Goal: Information Seeking & Learning: Compare options

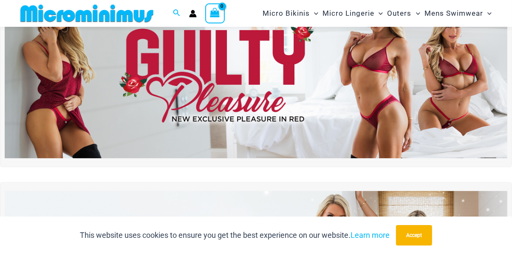
click at [392, 105] on img at bounding box center [256, 72] width 503 height 171
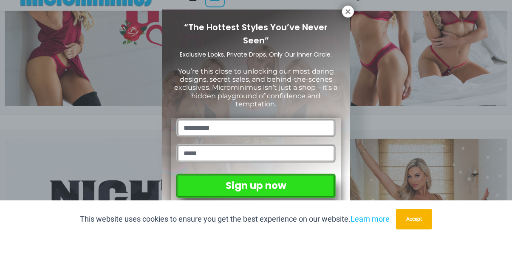
scroll to position [97, 0]
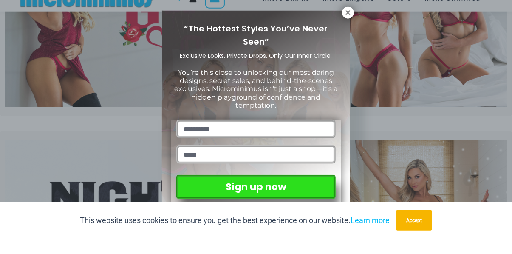
click at [346, 27] on icon at bounding box center [348, 28] width 8 height 8
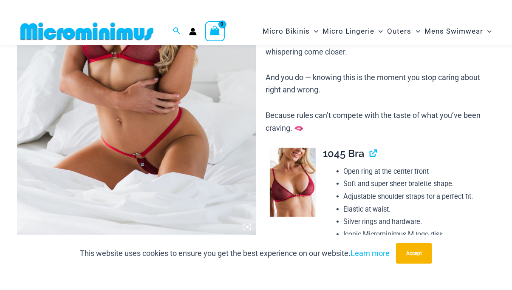
scroll to position [219, 0]
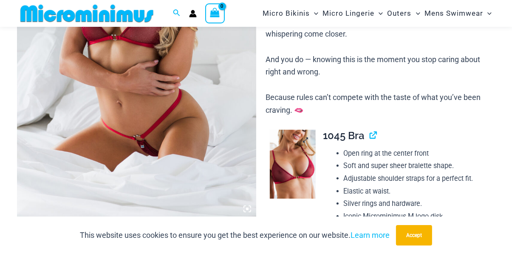
click at [301, 175] on img at bounding box center [293, 164] width 46 height 69
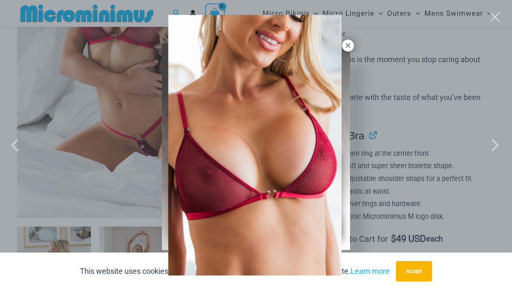
click at [347, 48] on div at bounding box center [256, 145] width 512 height 290
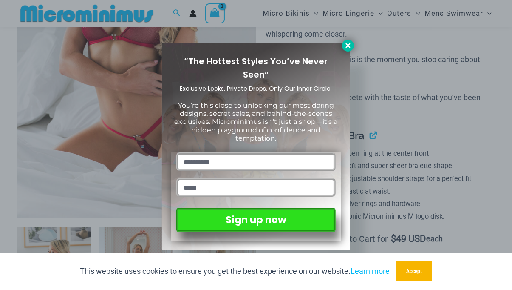
click at [346, 43] on icon at bounding box center [348, 46] width 8 height 8
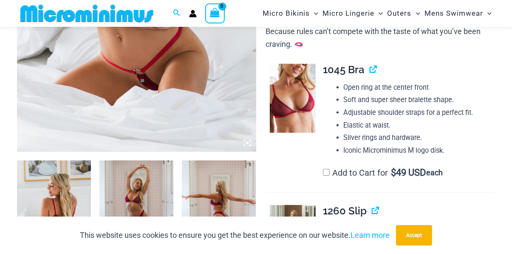
scroll to position [285, 0]
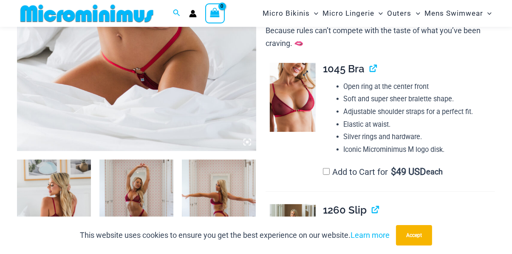
click at [305, 101] on img at bounding box center [293, 97] width 46 height 69
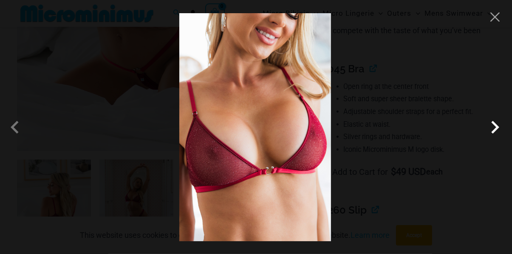
click at [497, 124] on span at bounding box center [496, 127] width 26 height 26
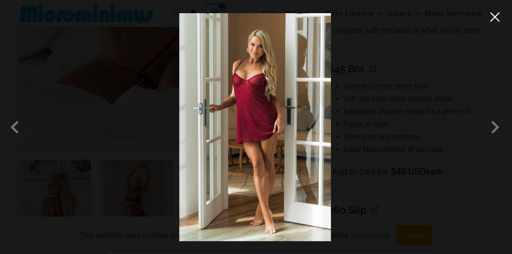
click at [494, 16] on button "Close" at bounding box center [495, 17] width 13 height 13
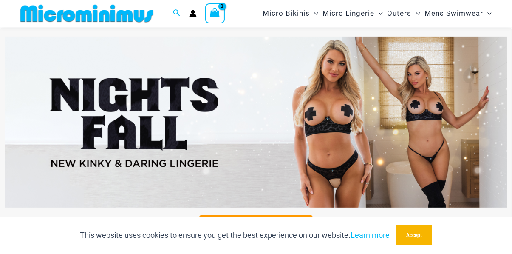
click at [367, 139] on img at bounding box center [256, 122] width 503 height 171
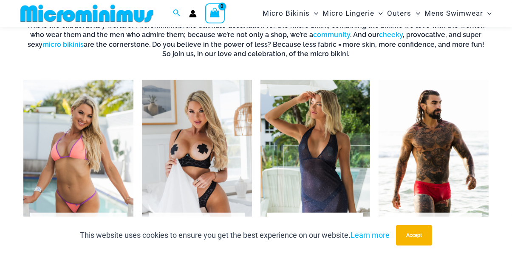
scroll to position [508, 0]
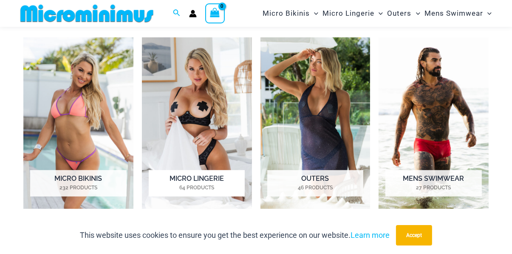
click at [223, 177] on h2 "Micro Lingerie 64 Products" at bounding box center [197, 183] width 96 height 26
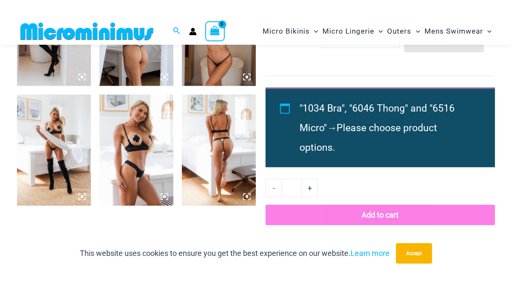
scroll to position [846, 0]
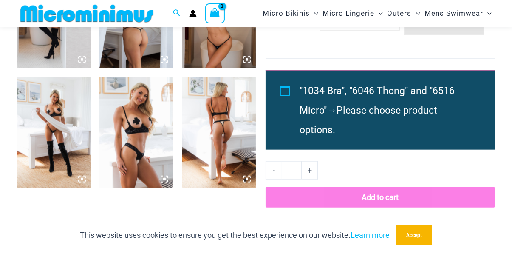
click at [167, 177] on icon at bounding box center [165, 179] width 8 height 8
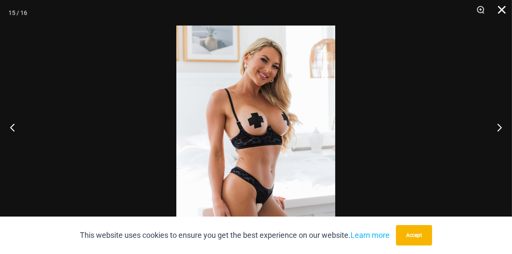
click at [496, 11] on button "Close" at bounding box center [498, 13] width 21 height 26
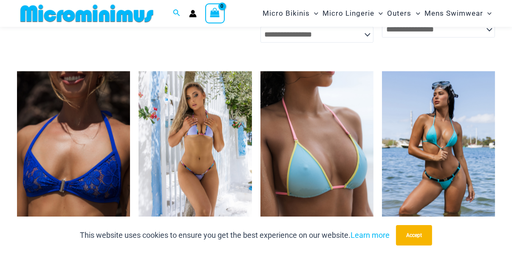
scroll to position [1849, 0]
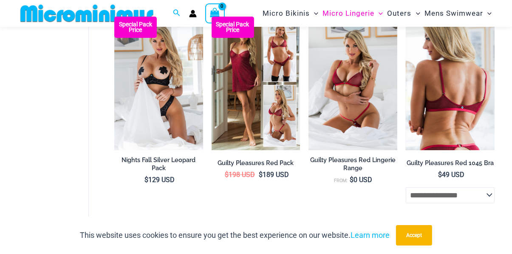
click at [450, 99] on img at bounding box center [450, 83] width 89 height 133
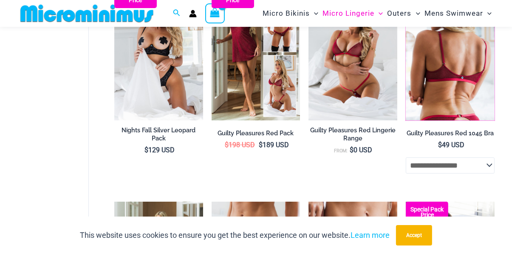
scroll to position [190, 0]
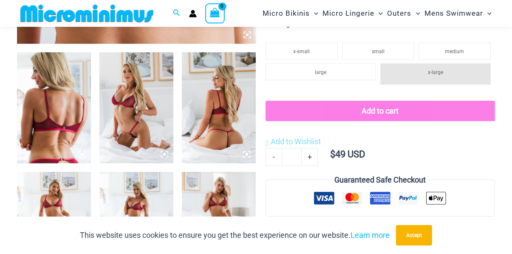
scroll to position [393, 0]
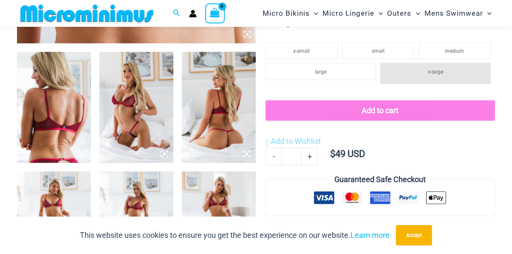
click at [162, 126] on img at bounding box center [136, 107] width 74 height 111
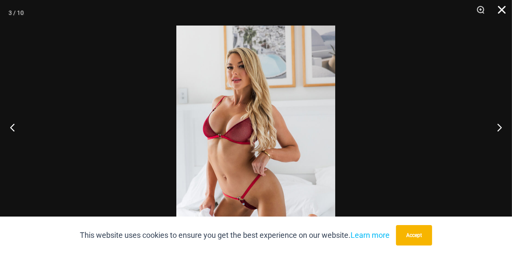
click at [503, 8] on button "Close" at bounding box center [498, 13] width 21 height 26
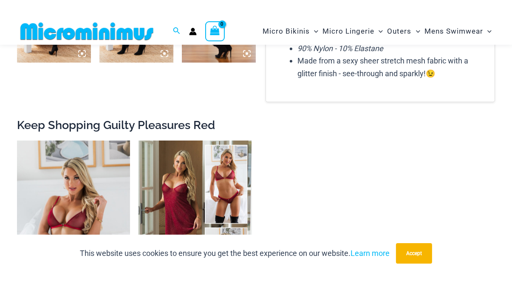
scroll to position [751, 0]
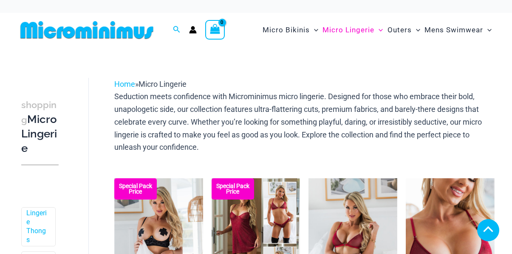
scroll to position [190, 0]
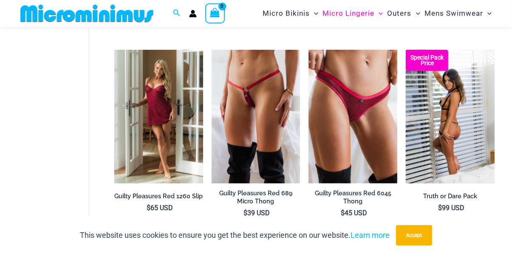
click at [457, 131] on img at bounding box center [450, 116] width 89 height 133
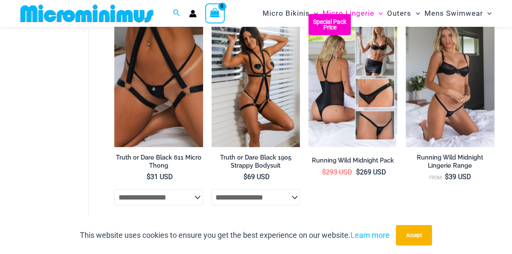
scroll to position [599, 0]
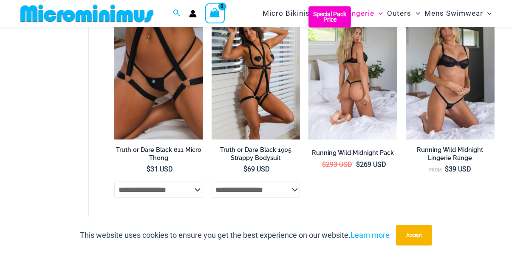
click at [342, 83] on img at bounding box center [353, 72] width 89 height 133
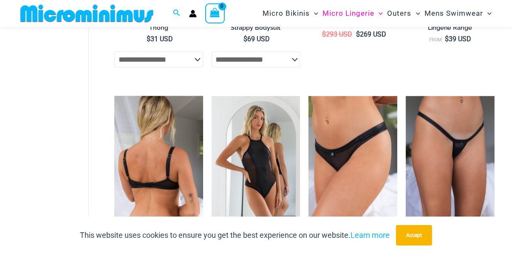
click at [185, 171] on img at bounding box center [158, 162] width 89 height 133
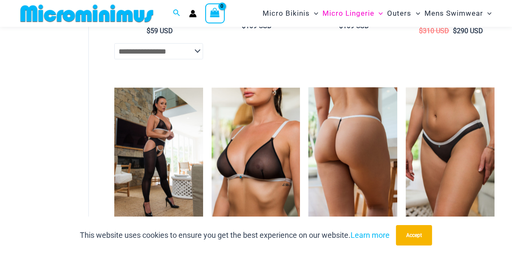
scroll to position [1177, 0]
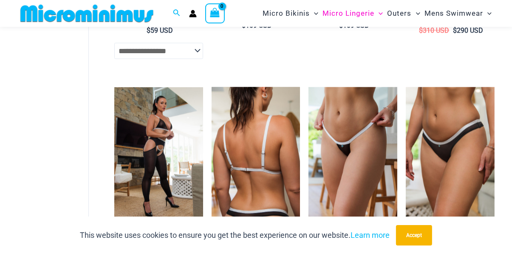
click at [274, 156] on img at bounding box center [256, 153] width 89 height 133
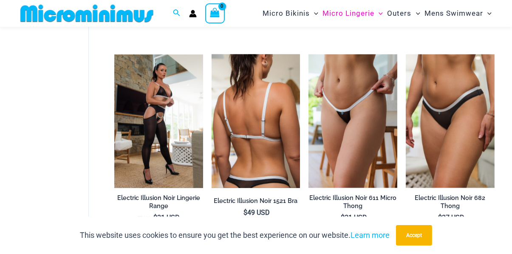
scroll to position [1212, 0]
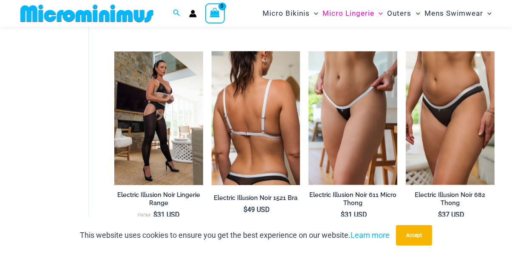
click at [291, 182] on img at bounding box center [256, 117] width 89 height 133
click at [286, 169] on img at bounding box center [256, 117] width 89 height 133
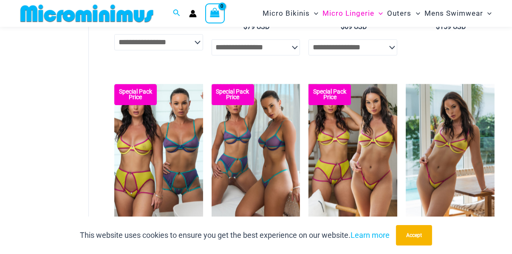
scroll to position [1620, 0]
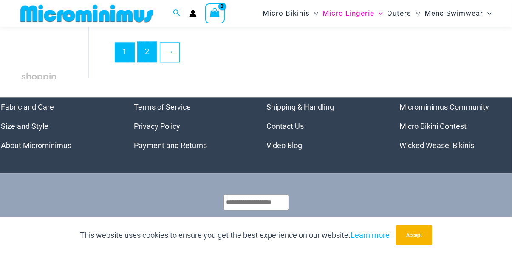
click at [150, 59] on link "2" at bounding box center [147, 52] width 19 height 20
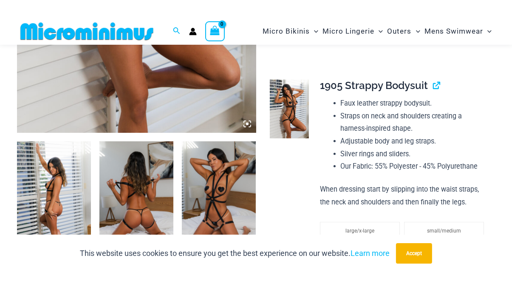
scroll to position [327, 0]
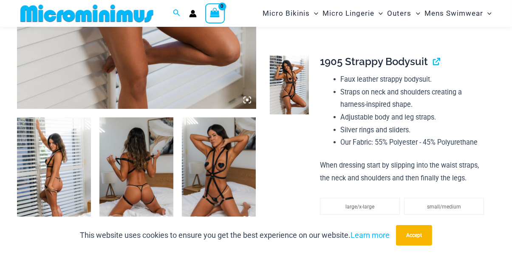
click at [247, 219] on icon at bounding box center [247, 219] width 3 height 3
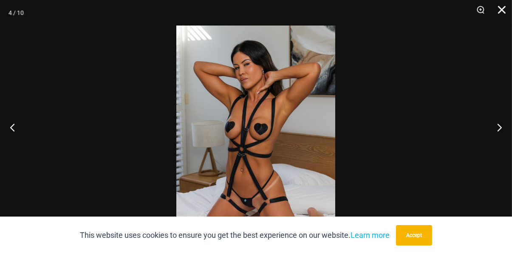
click at [502, 12] on button "Close" at bounding box center [498, 13] width 21 height 26
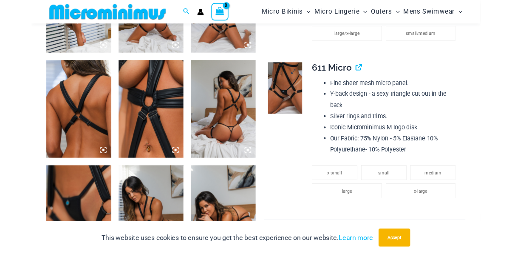
scroll to position [496, 0]
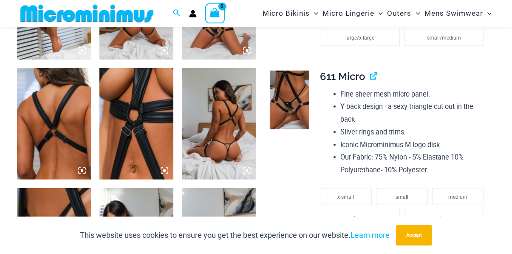
click at [158, 148] on img at bounding box center [136, 123] width 74 height 111
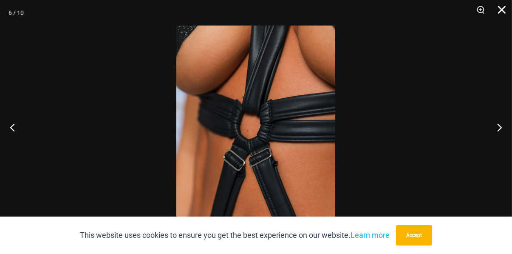
click at [508, 9] on button "Close" at bounding box center [498, 13] width 21 height 26
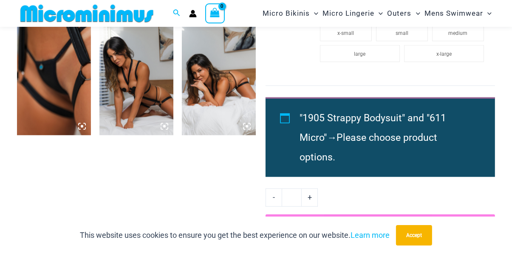
scroll to position [660, 0]
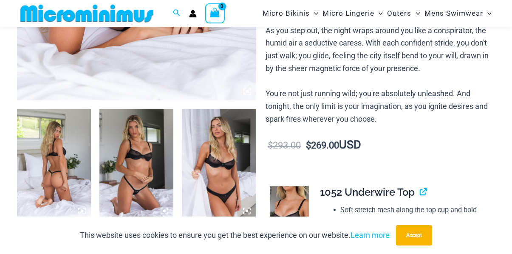
click at [163, 209] on icon at bounding box center [165, 211] width 8 height 8
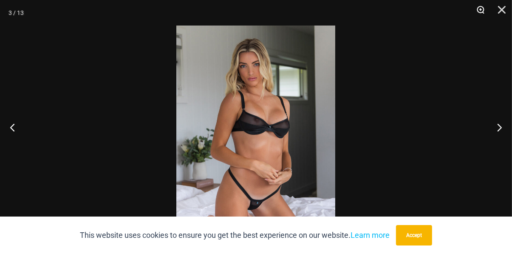
click at [480, 13] on button "Zoom" at bounding box center [477, 13] width 21 height 26
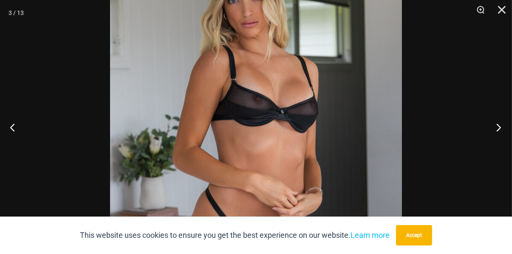
click at [497, 145] on button "Next" at bounding box center [496, 127] width 32 height 43
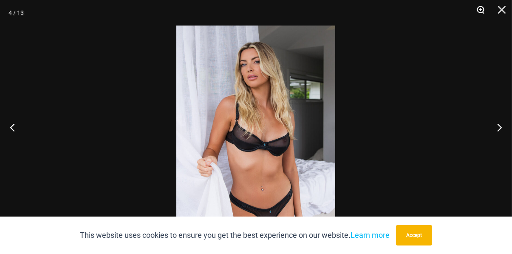
click at [482, 9] on button "Zoom" at bounding box center [477, 13] width 21 height 26
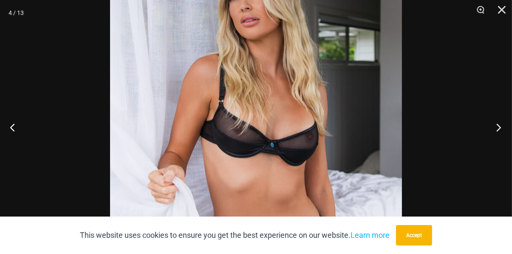
click at [499, 147] on button "Next" at bounding box center [496, 127] width 32 height 43
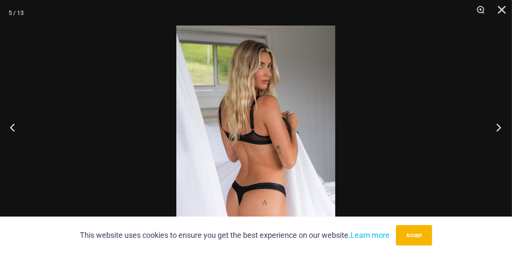
click at [497, 141] on button "Next" at bounding box center [496, 127] width 32 height 43
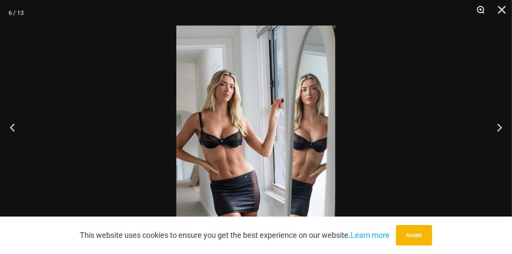
click at [479, 12] on button "Zoom" at bounding box center [477, 13] width 21 height 26
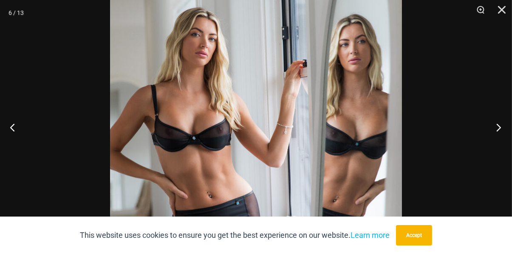
click at [497, 148] on button "Next" at bounding box center [496, 127] width 32 height 43
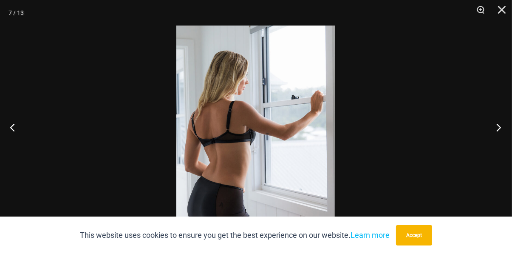
click at [500, 148] on button "Next" at bounding box center [496, 127] width 32 height 43
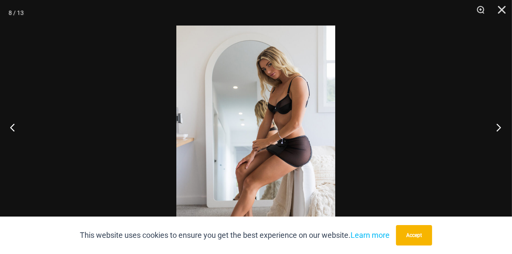
click at [500, 147] on button "Next" at bounding box center [496, 127] width 32 height 43
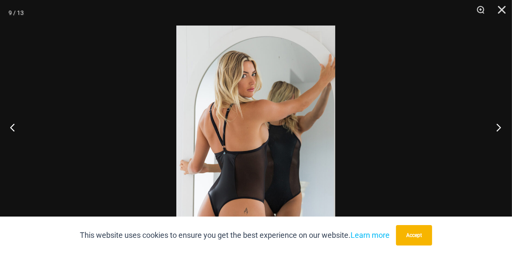
click at [498, 142] on button "Next" at bounding box center [496, 127] width 32 height 43
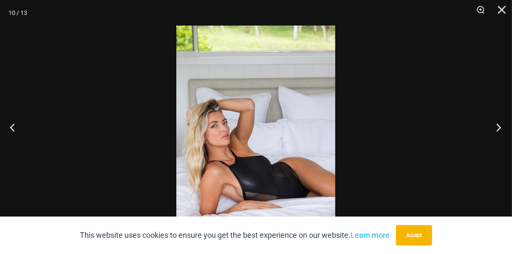
click at [499, 148] on button "Next" at bounding box center [496, 127] width 32 height 43
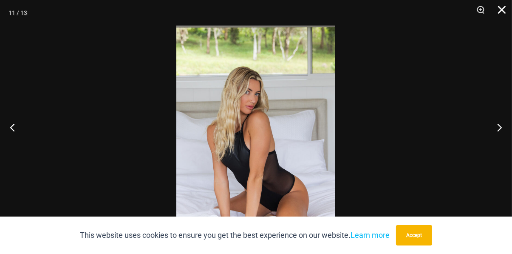
click at [500, 14] on button "Close" at bounding box center [498, 13] width 21 height 26
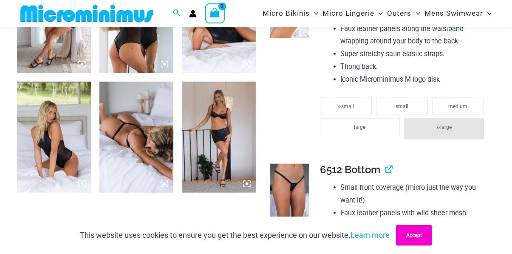
scroll to position [722, 0]
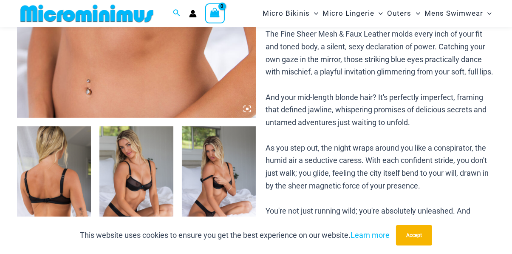
scroll to position [320, 0]
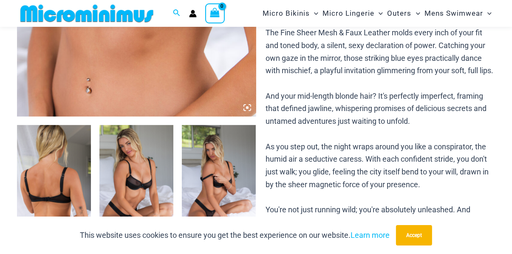
click at [249, 107] on icon at bounding box center [248, 108] width 8 height 8
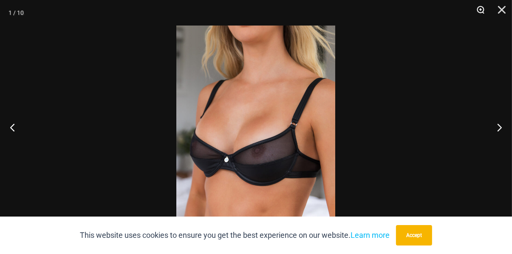
click at [481, 10] on button "Zoom" at bounding box center [477, 13] width 21 height 26
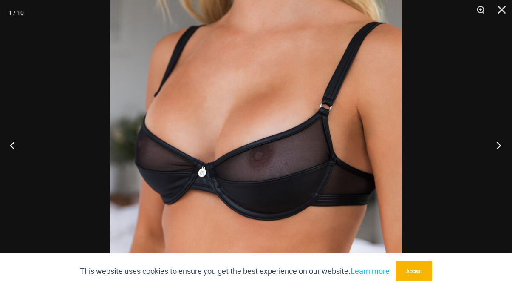
click at [497, 147] on button "Next" at bounding box center [496, 145] width 32 height 43
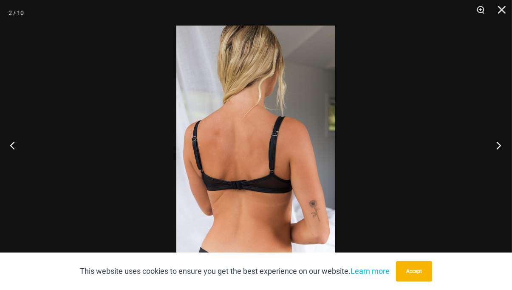
click at [501, 144] on button "Next" at bounding box center [496, 145] width 32 height 43
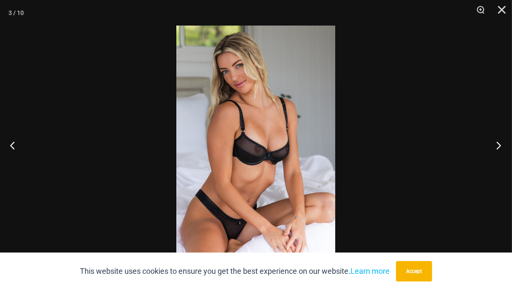
click at [500, 143] on button "Next" at bounding box center [496, 145] width 32 height 43
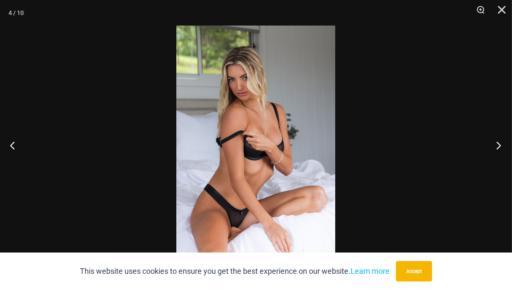
click at [498, 144] on button "Next" at bounding box center [496, 145] width 32 height 43
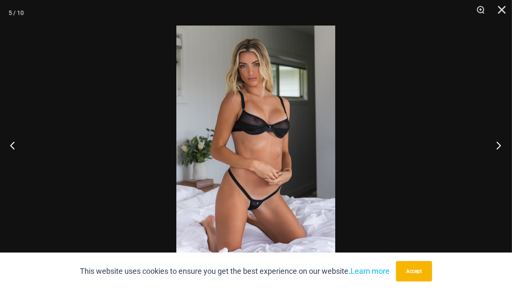
click at [497, 145] on button "Next" at bounding box center [496, 145] width 32 height 43
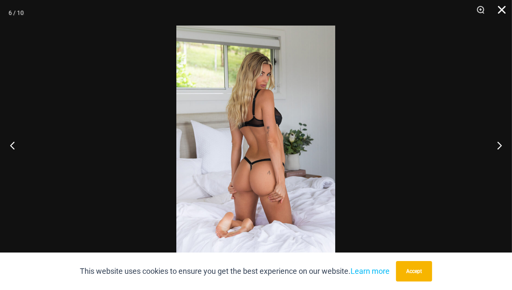
click at [503, 8] on button "Close" at bounding box center [498, 13] width 21 height 26
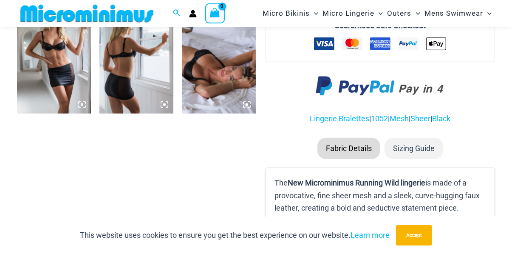
scroll to position [682, 0]
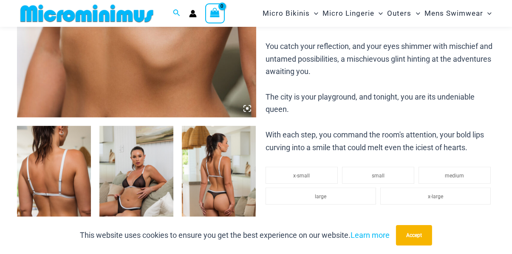
scroll to position [318, 0]
click at [165, 227] on icon at bounding box center [164, 228] width 3 height 3
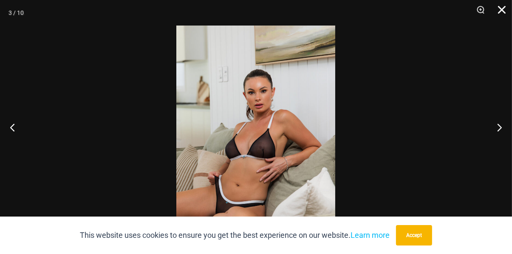
click at [503, 9] on button "Close" at bounding box center [498, 13] width 21 height 26
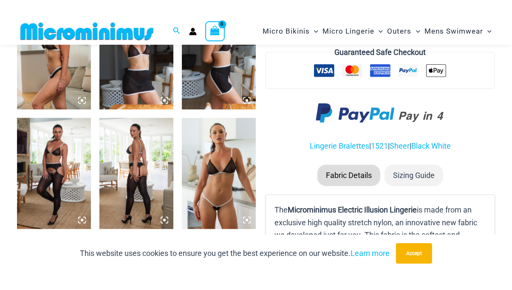
scroll to position [587, 0]
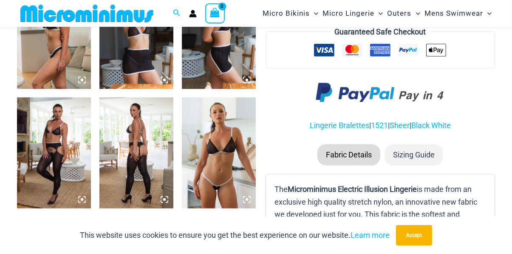
click at [249, 201] on icon at bounding box center [247, 200] width 8 height 8
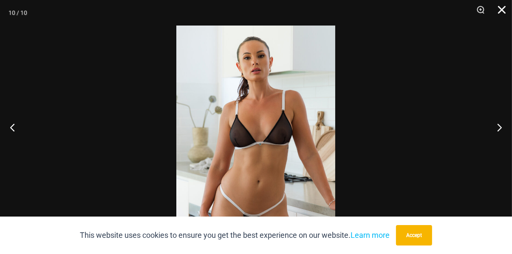
click at [501, 11] on button "Close" at bounding box center [498, 13] width 21 height 26
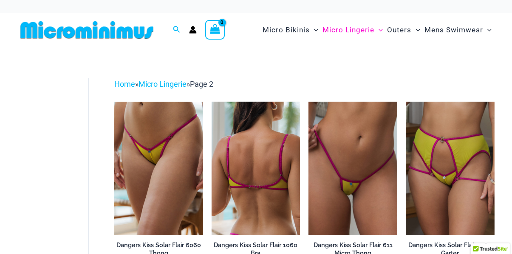
click at [282, 175] on img at bounding box center [256, 168] width 89 height 133
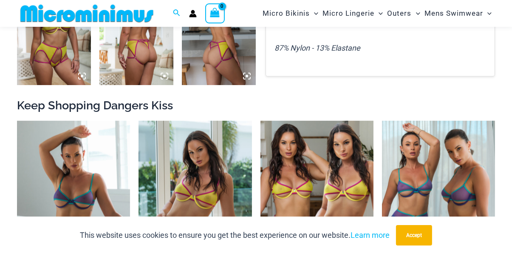
scroll to position [713, 0]
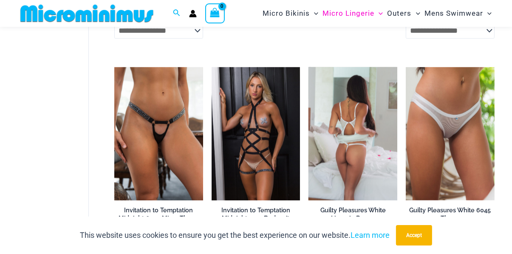
scroll to position [687, 0]
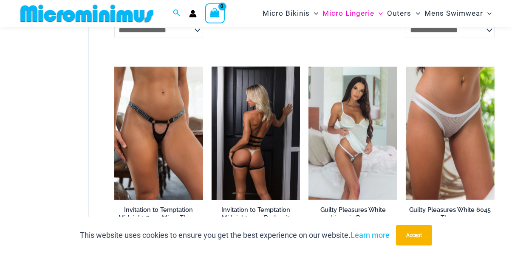
click at [277, 146] on img at bounding box center [256, 133] width 89 height 133
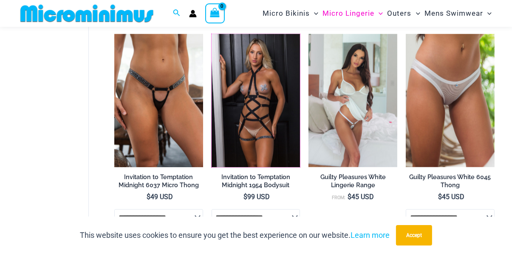
scroll to position [722, 0]
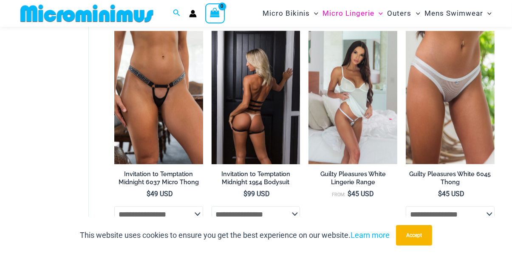
click at [264, 97] on img at bounding box center [256, 97] width 89 height 133
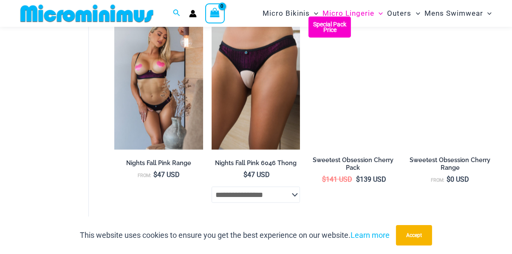
scroll to position [1176, 0]
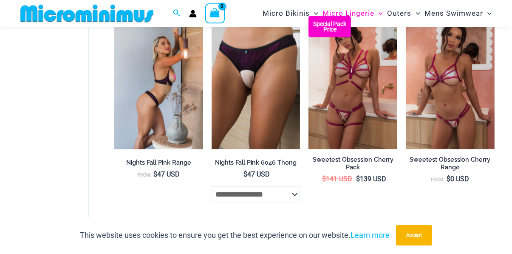
click at [182, 112] on img at bounding box center [158, 82] width 89 height 133
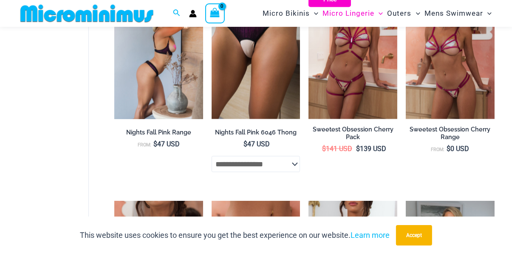
scroll to position [1212, 0]
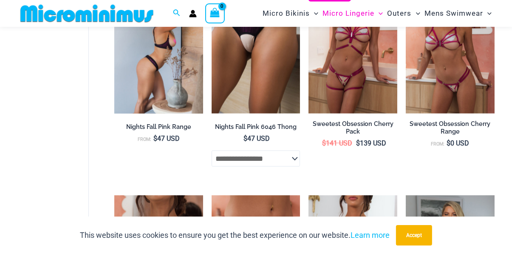
click at [176, 84] on img at bounding box center [158, 46] width 89 height 133
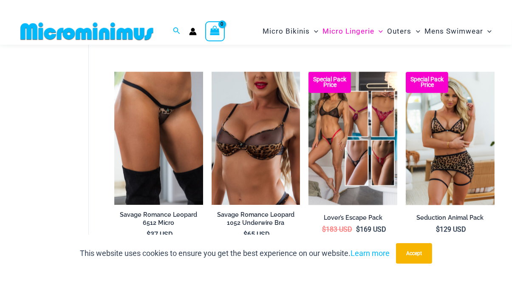
scroll to position [1574, 0]
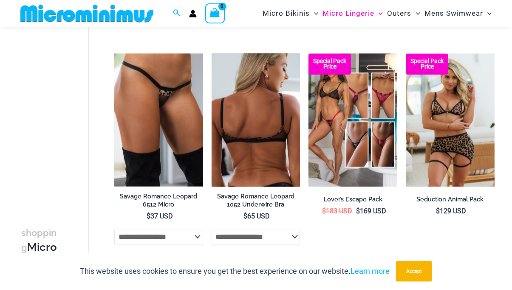
click at [286, 177] on img at bounding box center [256, 119] width 89 height 133
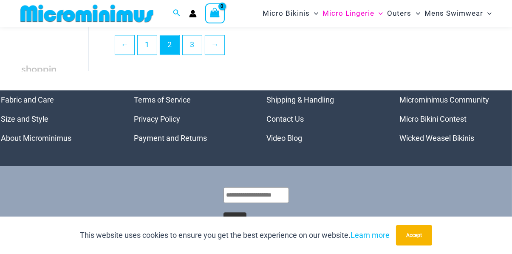
scroll to position [1820, 0]
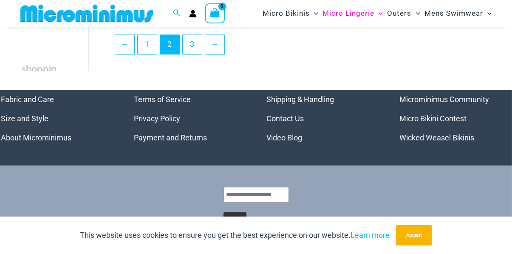
click at [432, 142] on link "Wicked Weasel Bikinis" at bounding box center [437, 137] width 75 height 9
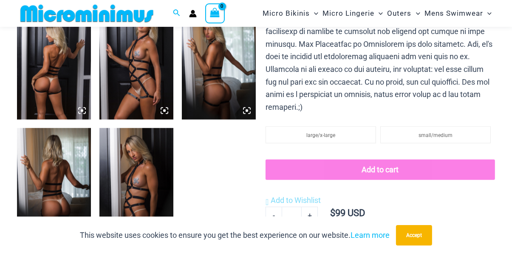
scroll to position [438, 0]
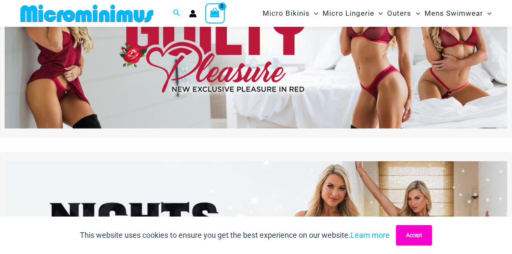
scroll to position [94, 0]
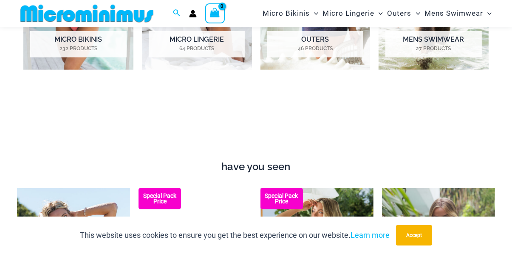
scroll to position [690, 0]
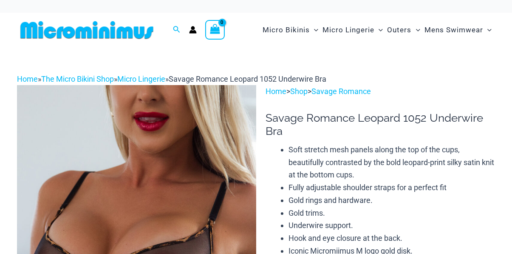
scroll to position [8, 0]
